Goal: Information Seeking & Learning: Learn about a topic

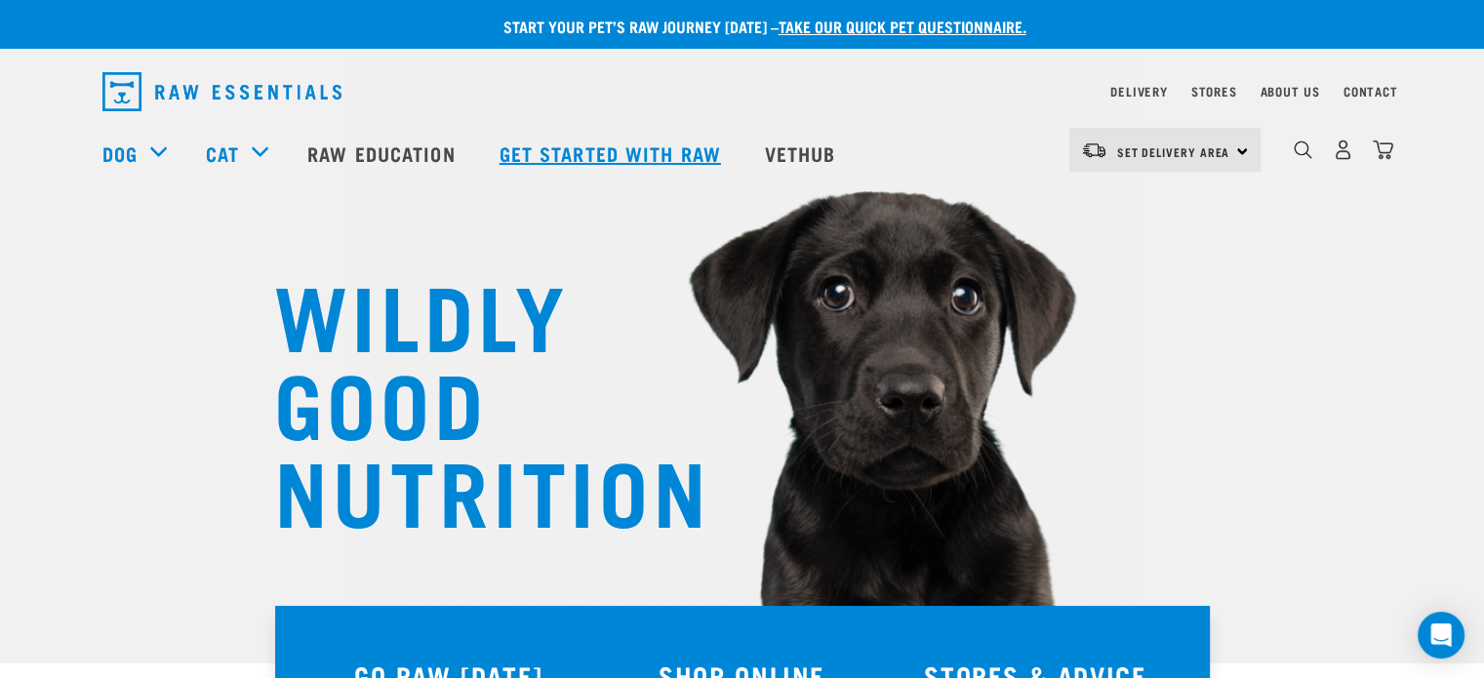
click at [570, 146] on link "Get started with Raw" at bounding box center [612, 153] width 265 height 78
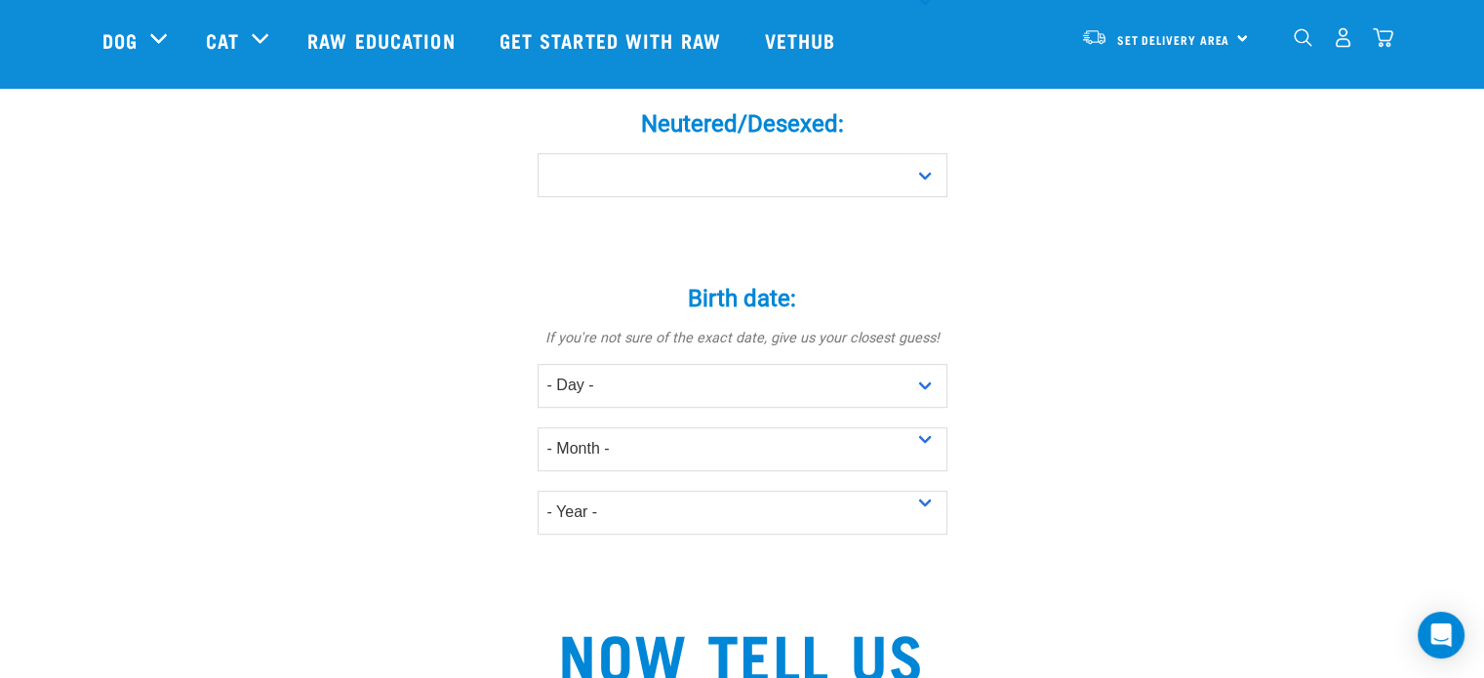
scroll to position [949, 0]
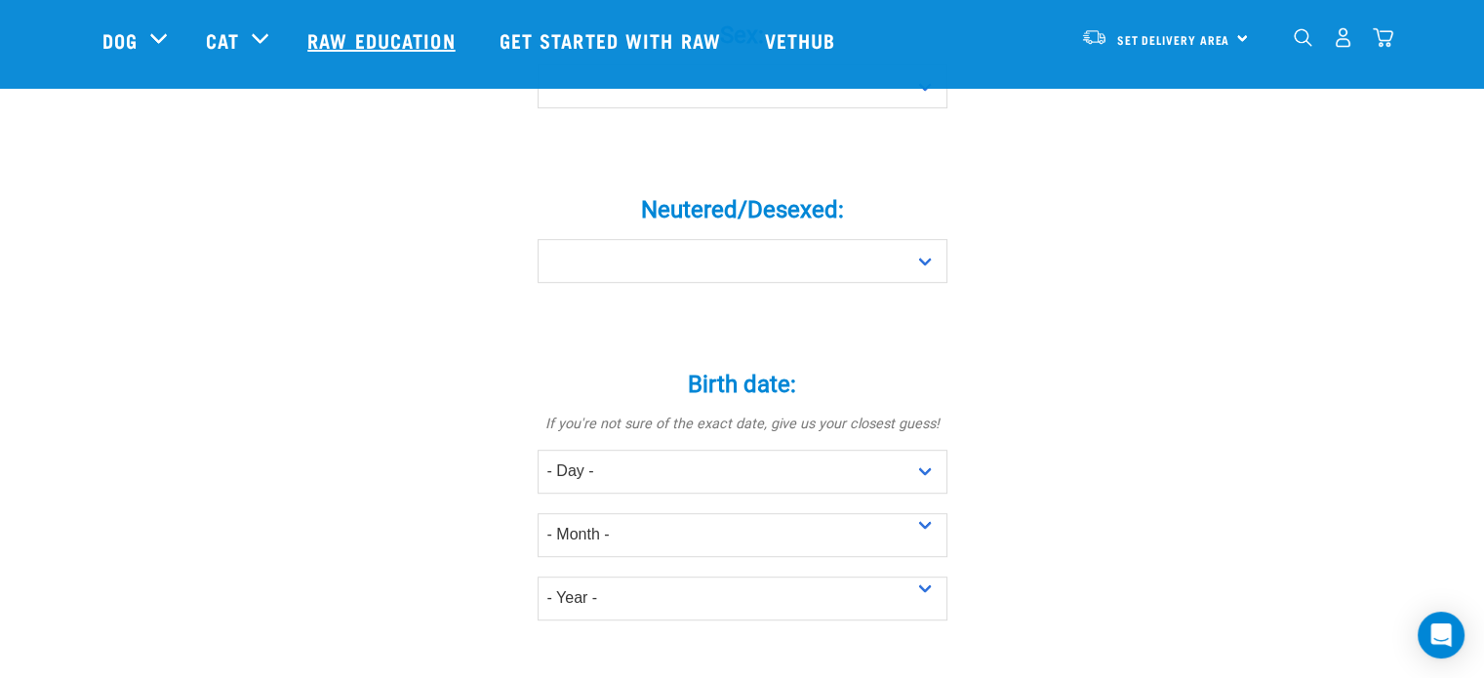
click at [374, 38] on link "Raw Education" at bounding box center [383, 40] width 191 height 78
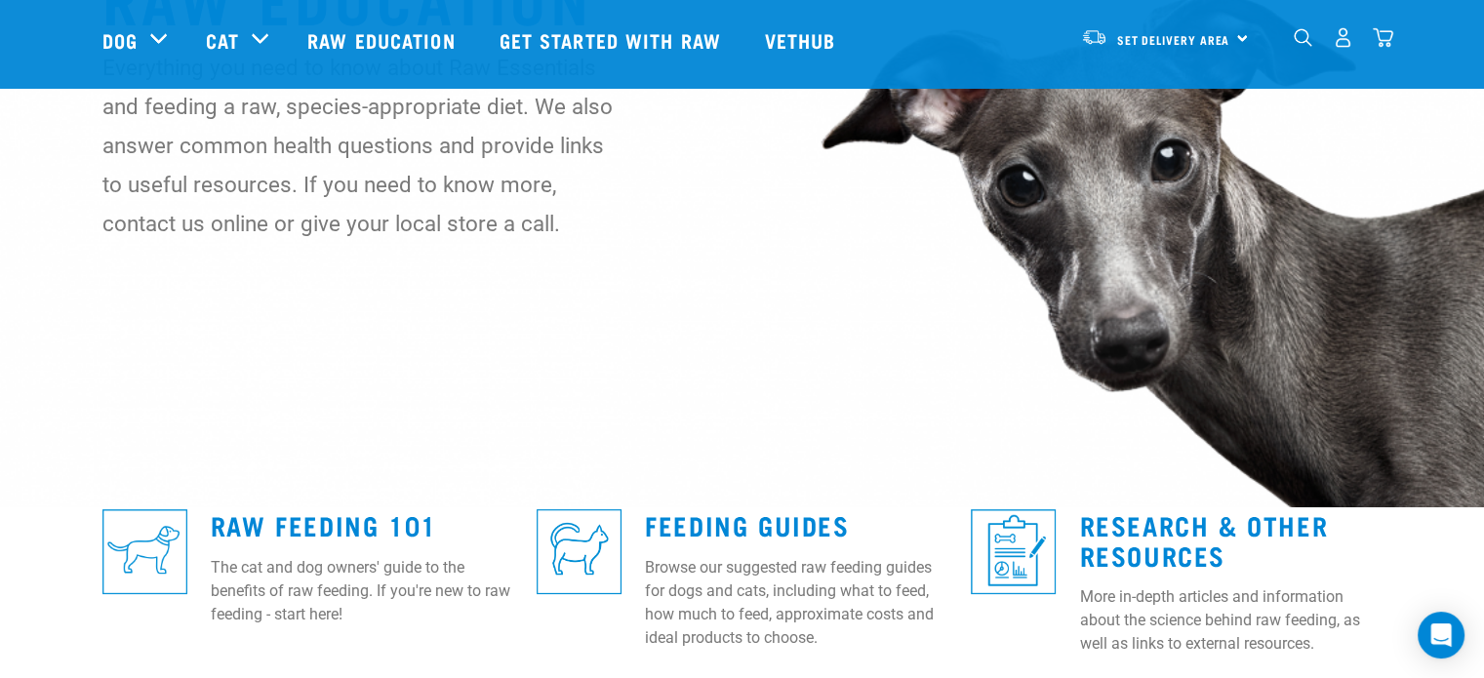
scroll to position [20, 0]
